Goal: Communication & Community: Answer question/provide support

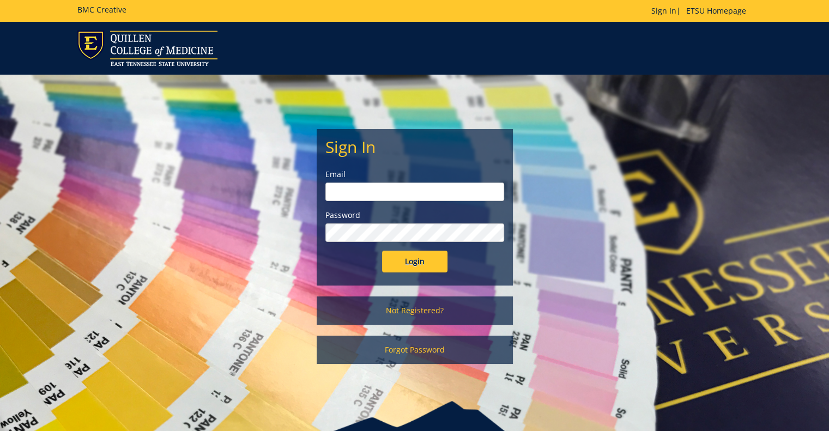
type input "[EMAIL_ADDRESS][DOMAIN_NAME]"
click at [414, 261] on input "Login" at bounding box center [414, 262] width 65 height 22
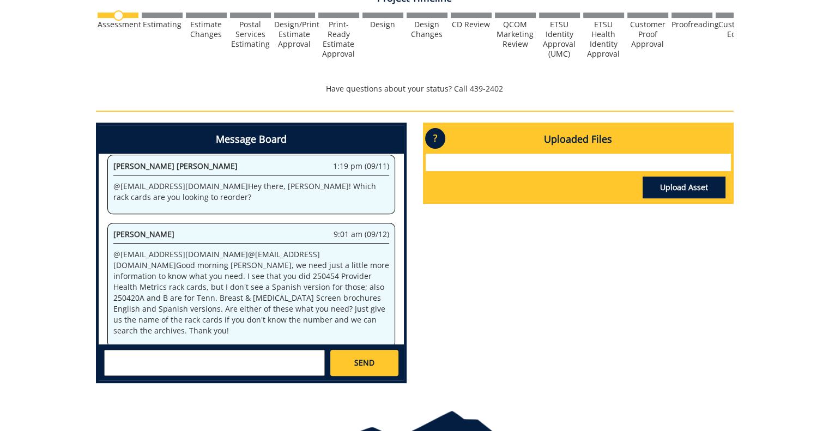
scroll to position [351, 0]
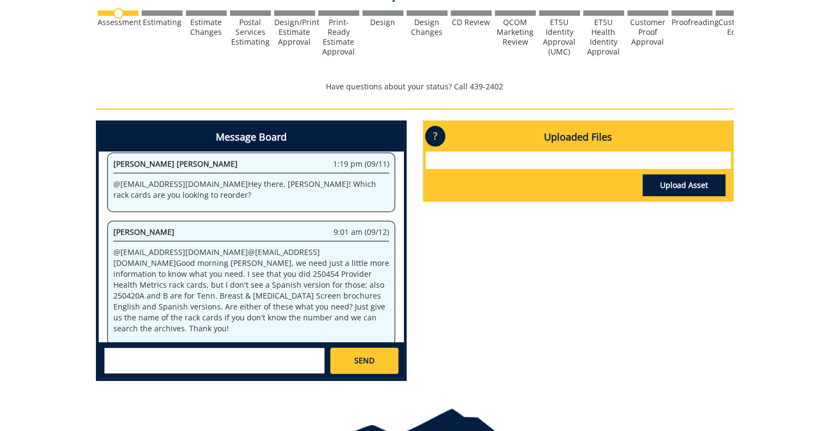
click at [223, 358] on textarea at bounding box center [214, 361] width 221 height 26
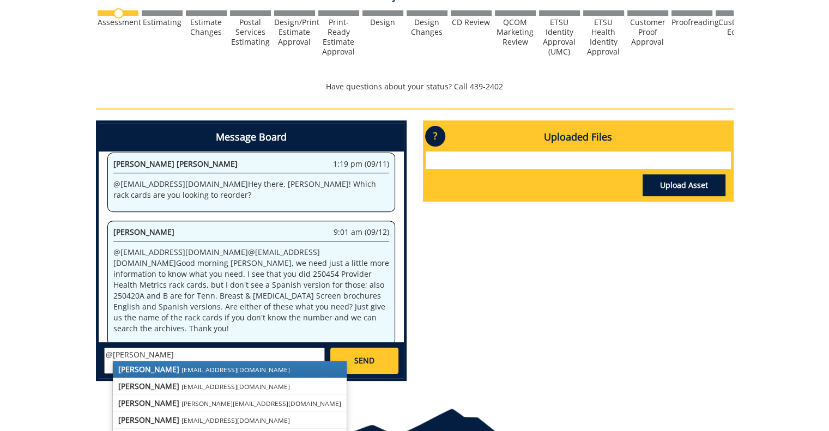
click at [195, 372] on small "[EMAIL_ADDRESS][DOMAIN_NAME]" at bounding box center [236, 369] width 109 height 9
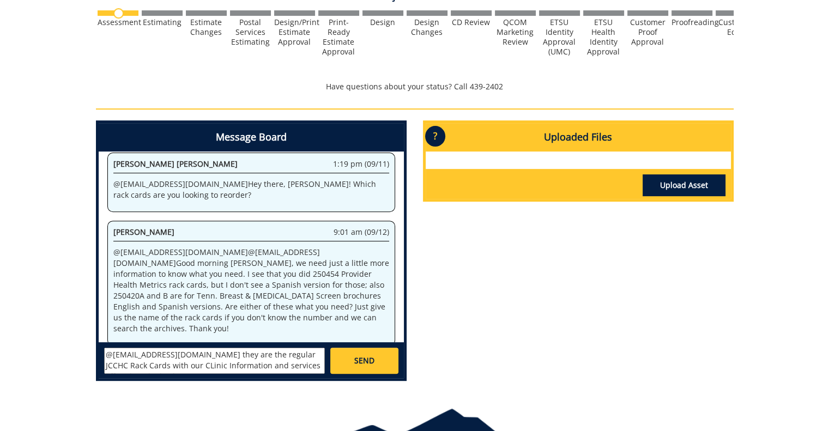
scroll to position [8, 0]
click at [165, 357] on textarea "@[EMAIL_ADDRESS][DOMAIN_NAME] they are the regular JCCHC Rack Cards with our CL…" at bounding box center [214, 361] width 221 height 26
type textarea "@[EMAIL_ADDRESS][DOMAIN_NAME] they are the regular JCCHC Rack Cards with our Cl…"
click at [353, 359] on link "SEND" at bounding box center [364, 361] width 68 height 26
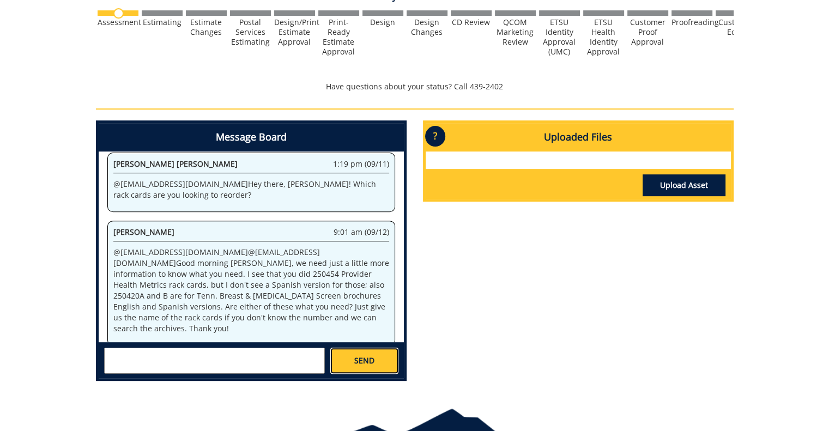
scroll to position [0, 0]
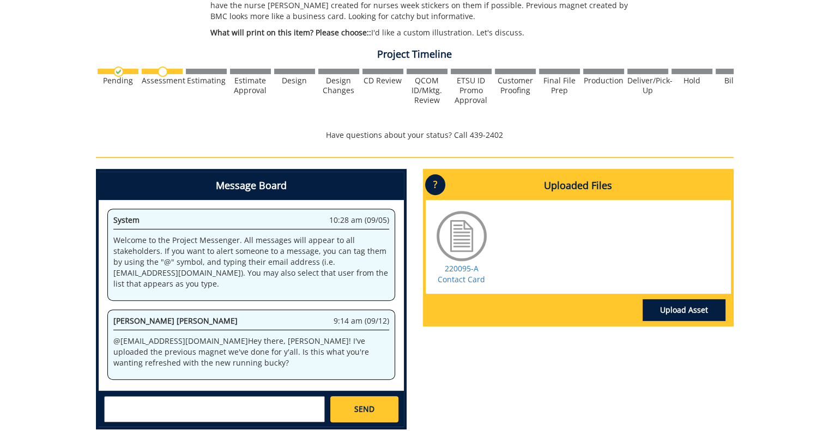
scroll to position [338, 0]
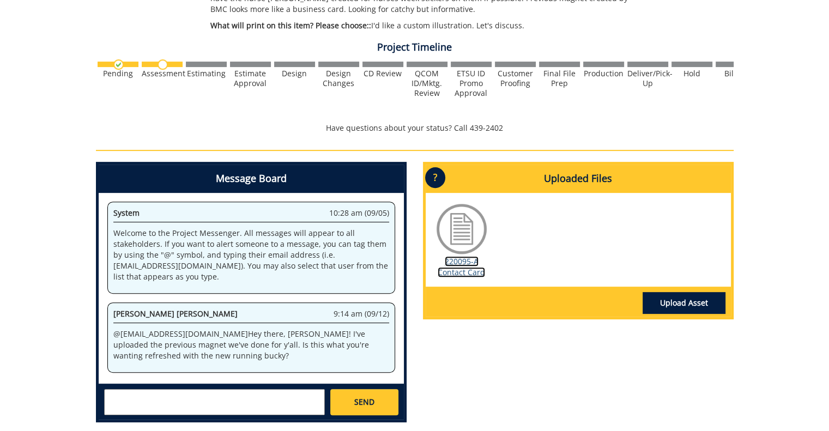
click at [459, 266] on link "220095-A Contact Card" at bounding box center [461, 266] width 47 height 21
click at [249, 404] on textarea at bounding box center [214, 402] width 221 height 26
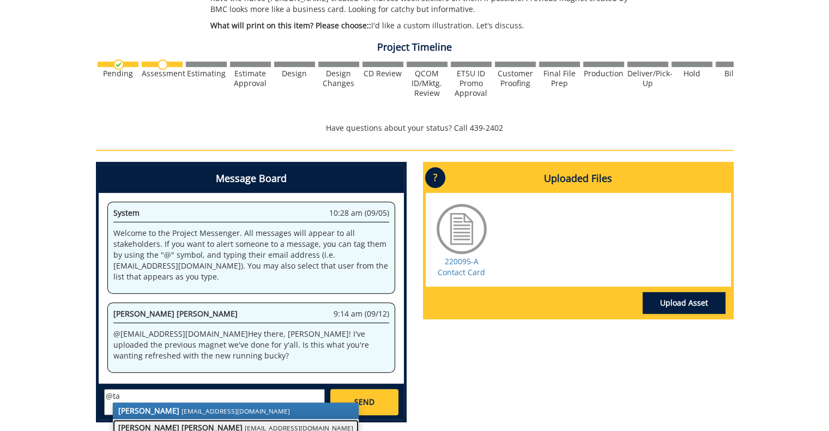
click at [185, 424] on link "Taylor C. Campbell campbelltc@etsu.edu" at bounding box center [236, 428] width 246 height 16
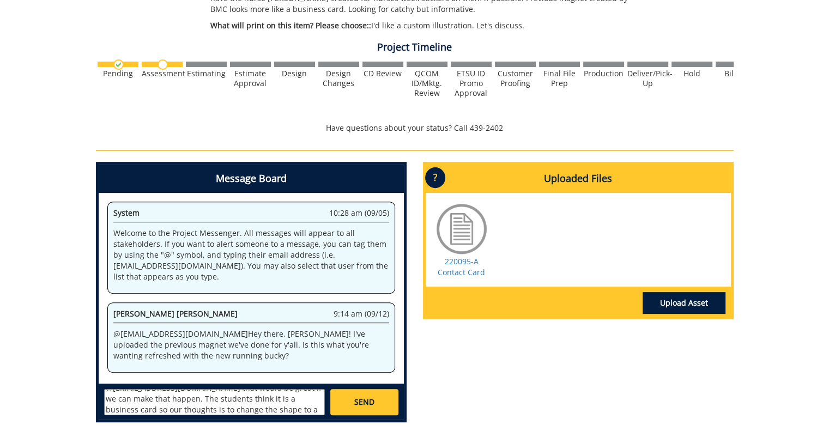
scroll to position [19, 0]
type textarea "@campbelltc@etsu.edu that would be great if we can make that happen. The studen…"
click at [366, 394] on link "SEND" at bounding box center [364, 402] width 68 height 26
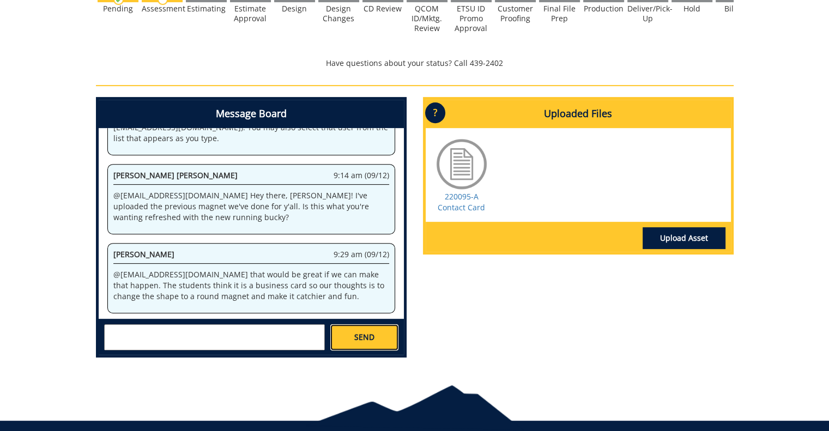
scroll to position [396, 0]
